Goal: Task Accomplishment & Management: Manage account settings

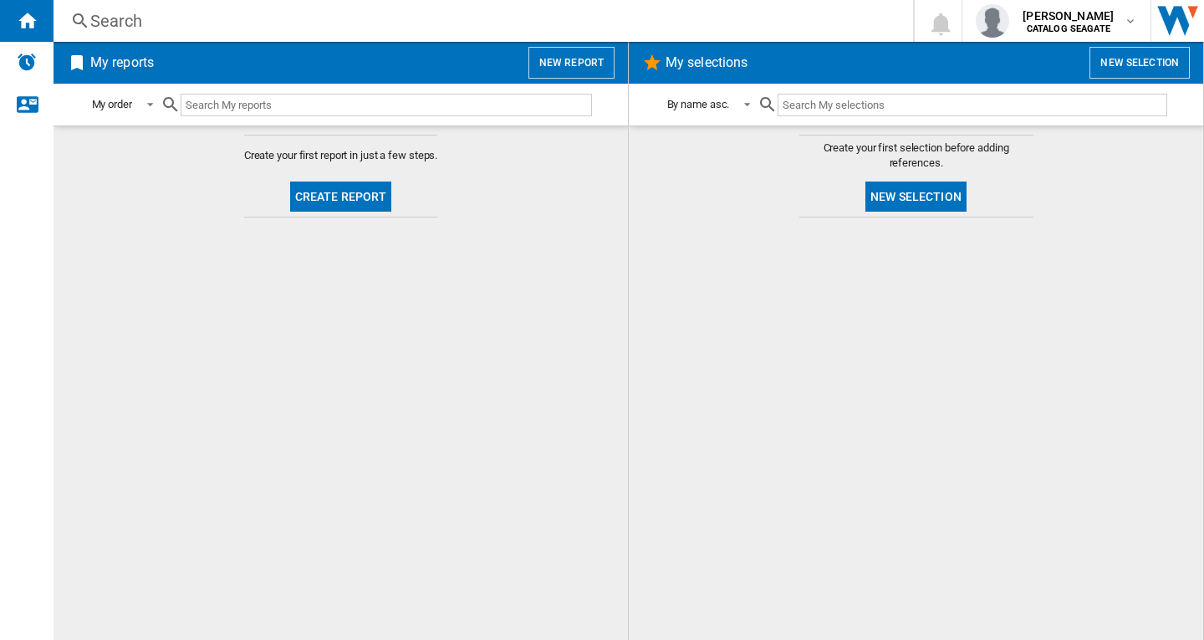
click at [574, 58] on button "New report" at bounding box center [572, 63] width 86 height 32
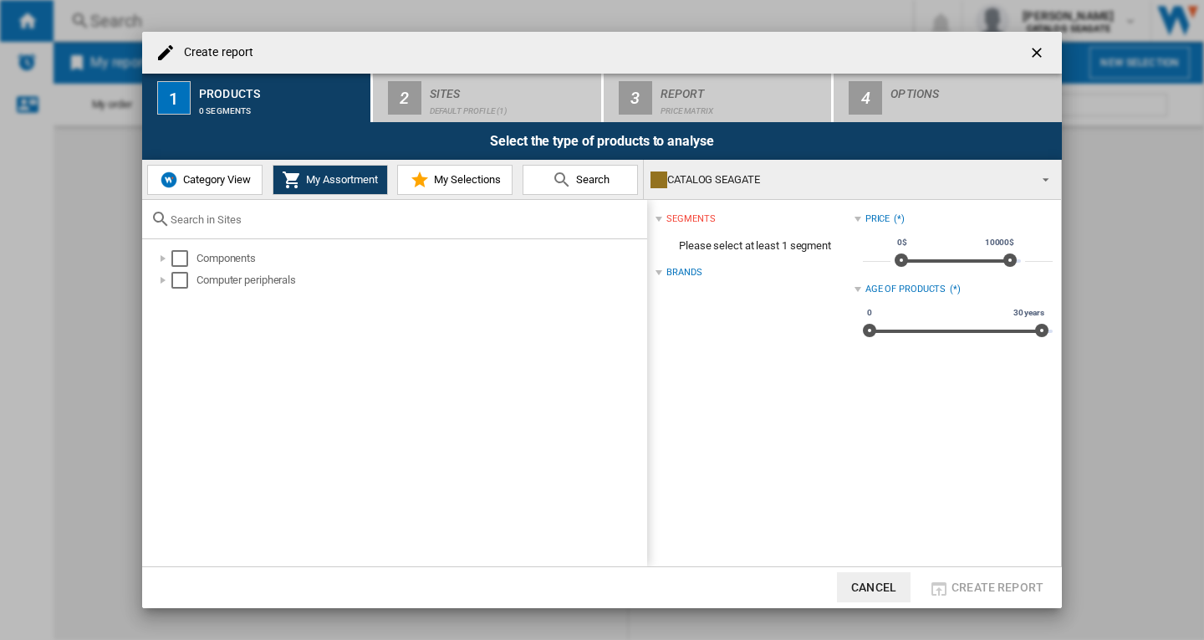
click at [1028, 51] on button "button" at bounding box center [1038, 52] width 33 height 33
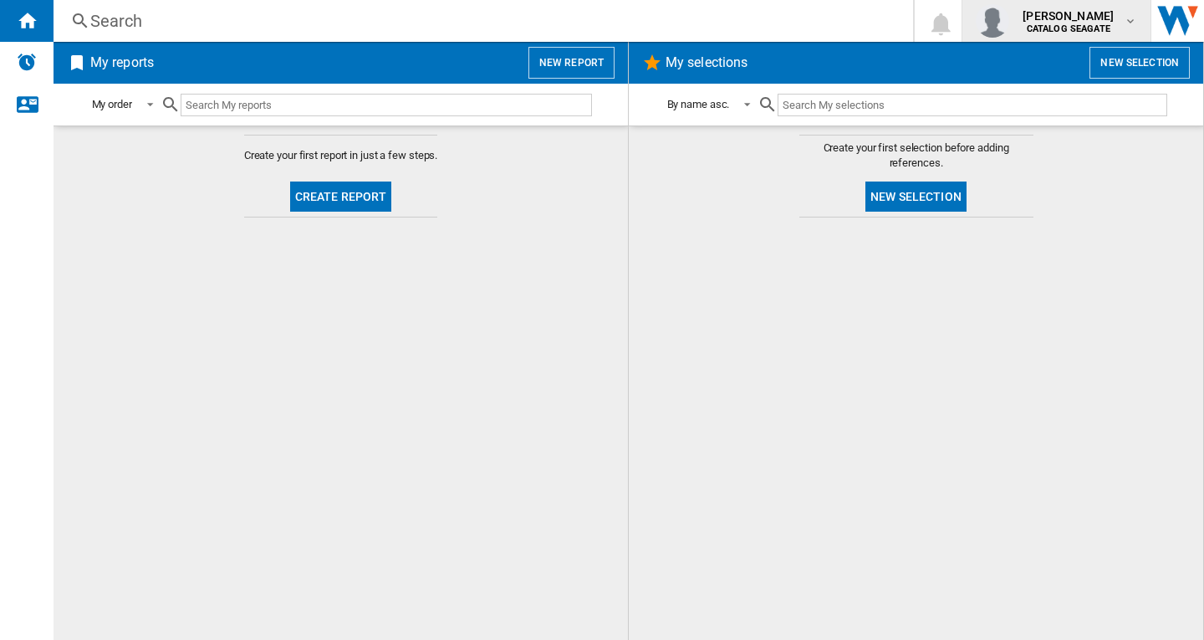
click at [1079, 26] on b "CATALOG SEAGATE" at bounding box center [1069, 28] width 84 height 11
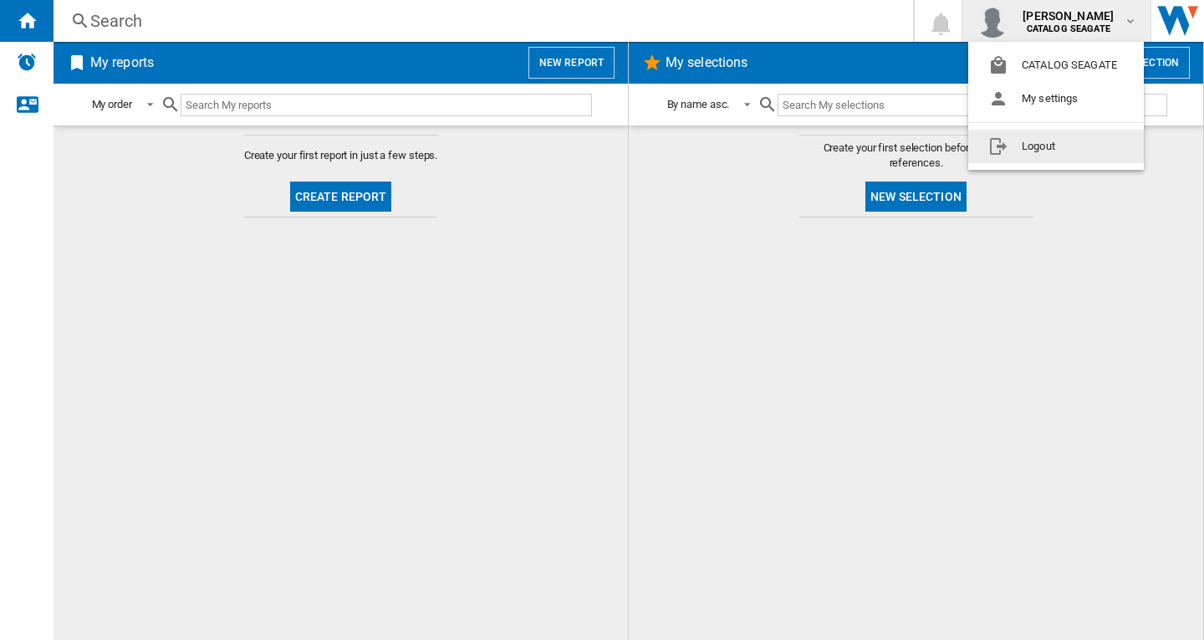
click at [1060, 149] on button "Logout" at bounding box center [1057, 146] width 176 height 33
